Goal: Find specific page/section: Find specific page/section

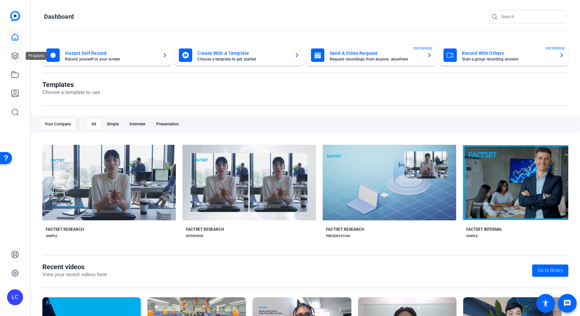
click at [17, 52] on icon at bounding box center [15, 56] width 8 height 8
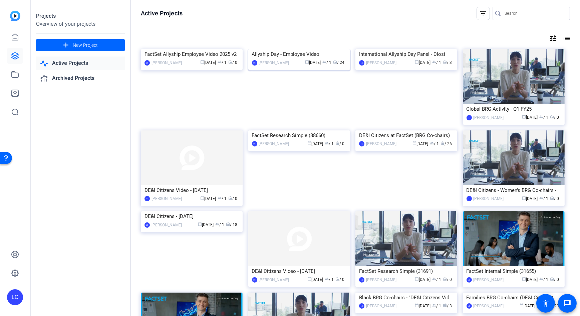
click at [257, 49] on img at bounding box center [299, 49] width 102 height 0
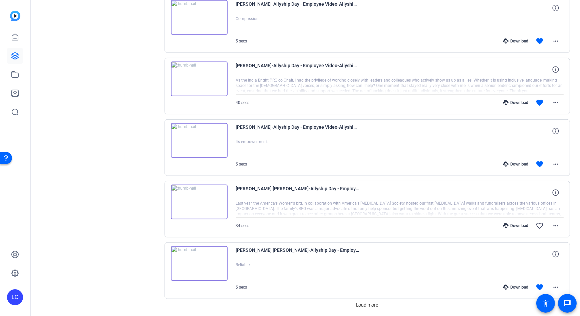
scroll to position [481, 0]
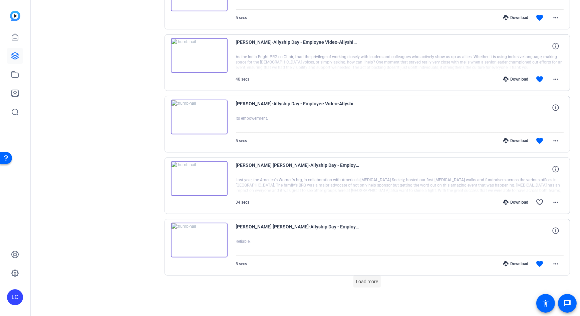
click at [357, 278] on span "Load more" at bounding box center [367, 281] width 22 height 7
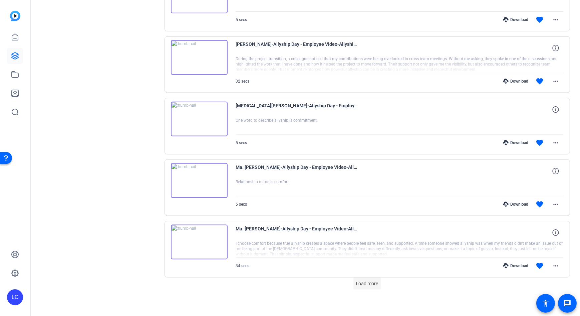
scroll to position [1095, 0]
click at [366, 280] on span "Load more" at bounding box center [367, 282] width 22 height 7
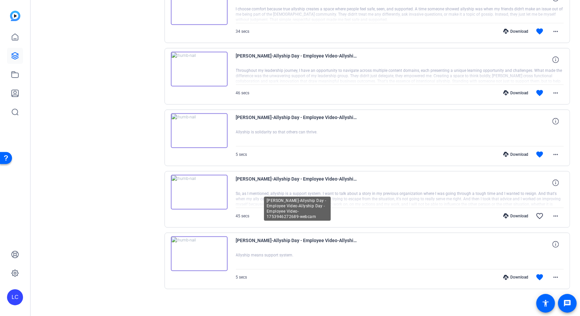
scroll to position [1328, 0]
